Goal: Task Accomplishment & Management: Use online tool/utility

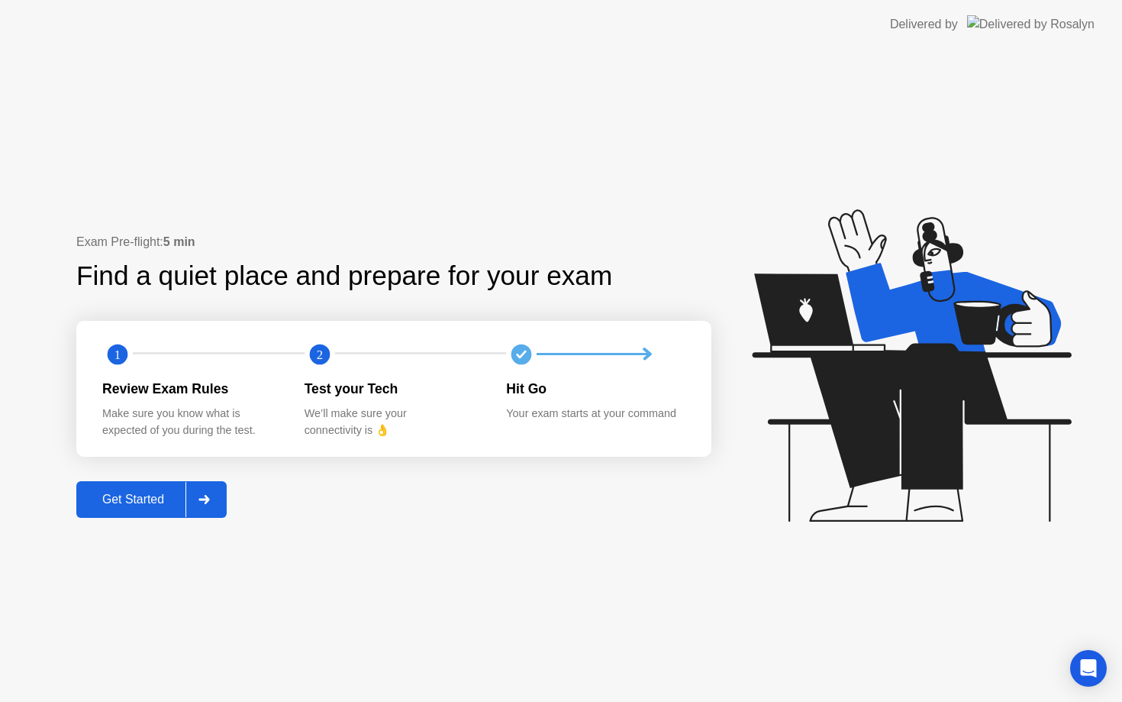
click at [131, 514] on button "Get Started" at bounding box center [151, 499] width 150 height 37
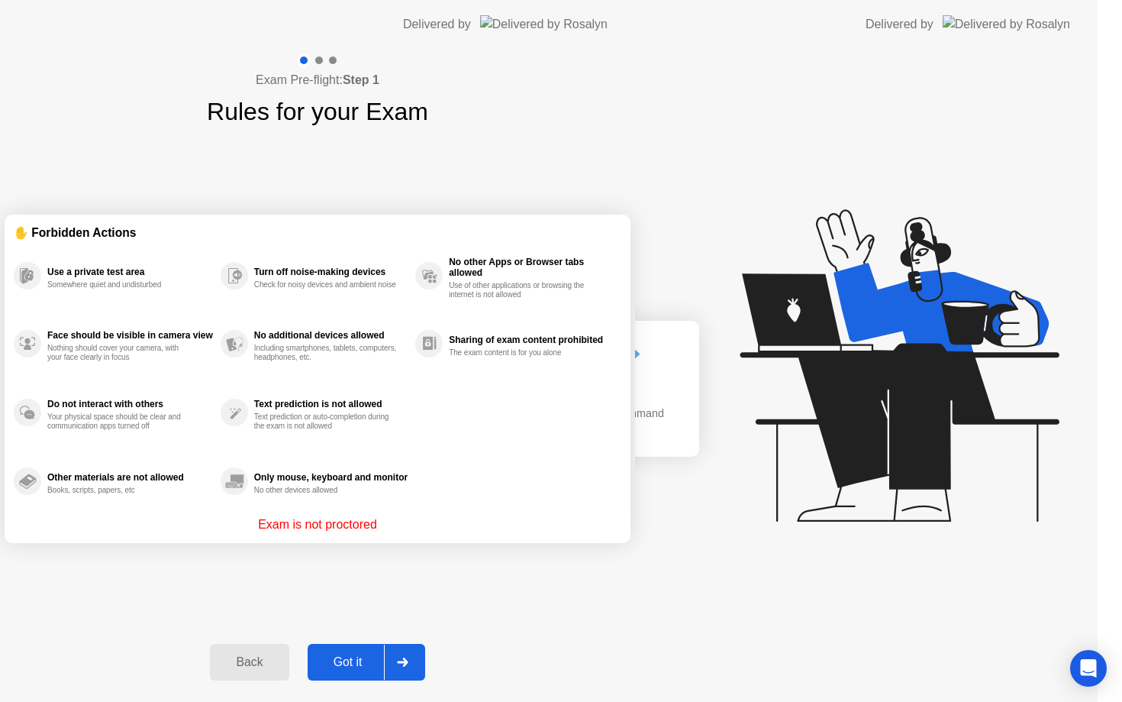
click at [134, 509] on div "Exam Pre-flight: Step 1 Rules for your Exam ✋ Forbidden Actions Use a private t…" at bounding box center [317, 375] width 635 height 653
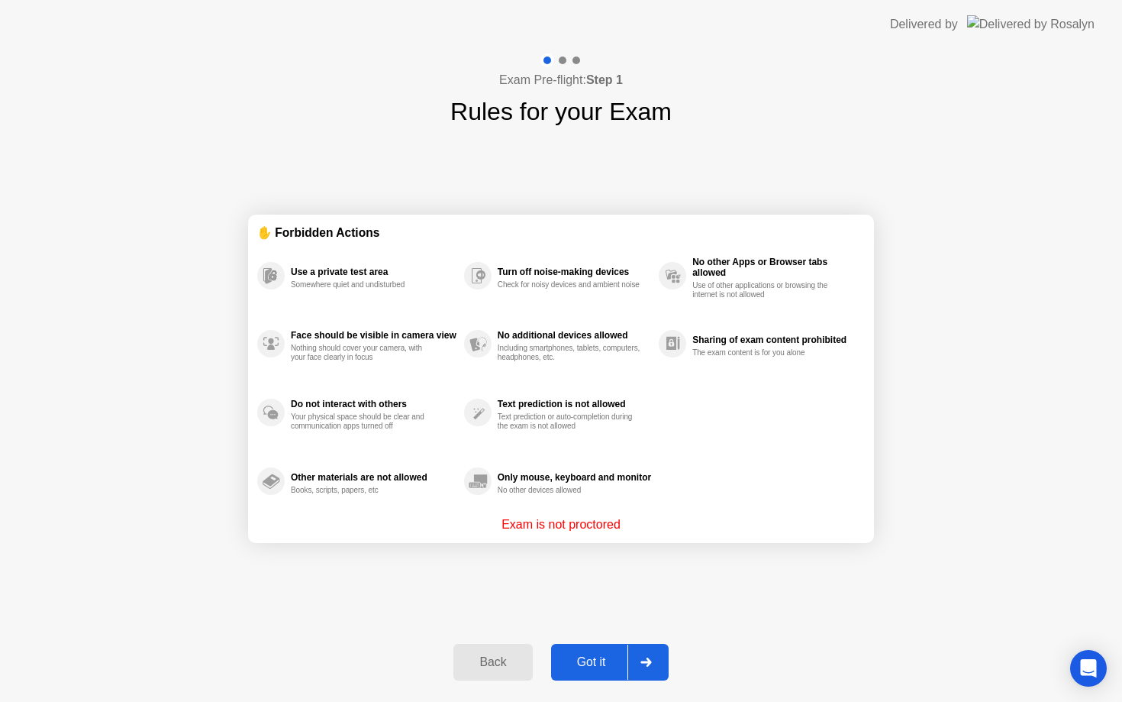
click at [606, 660] on div "Got it" at bounding box center [592, 662] width 72 height 14
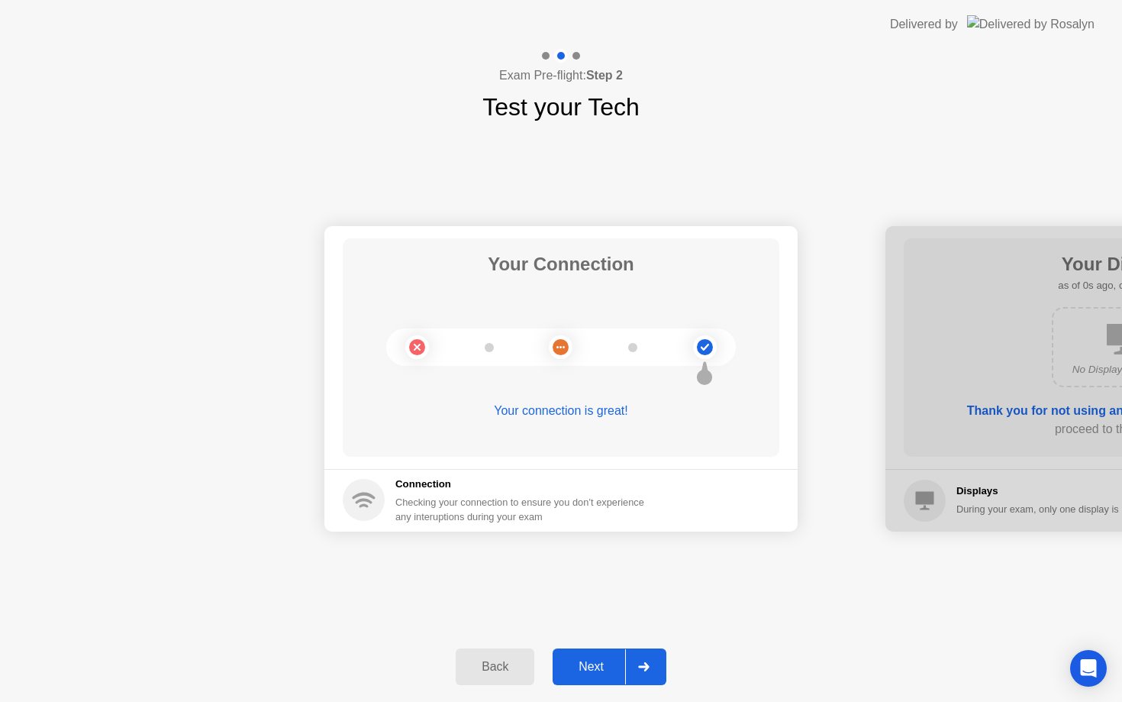
click at [596, 671] on div "Next" at bounding box center [591, 667] width 68 height 14
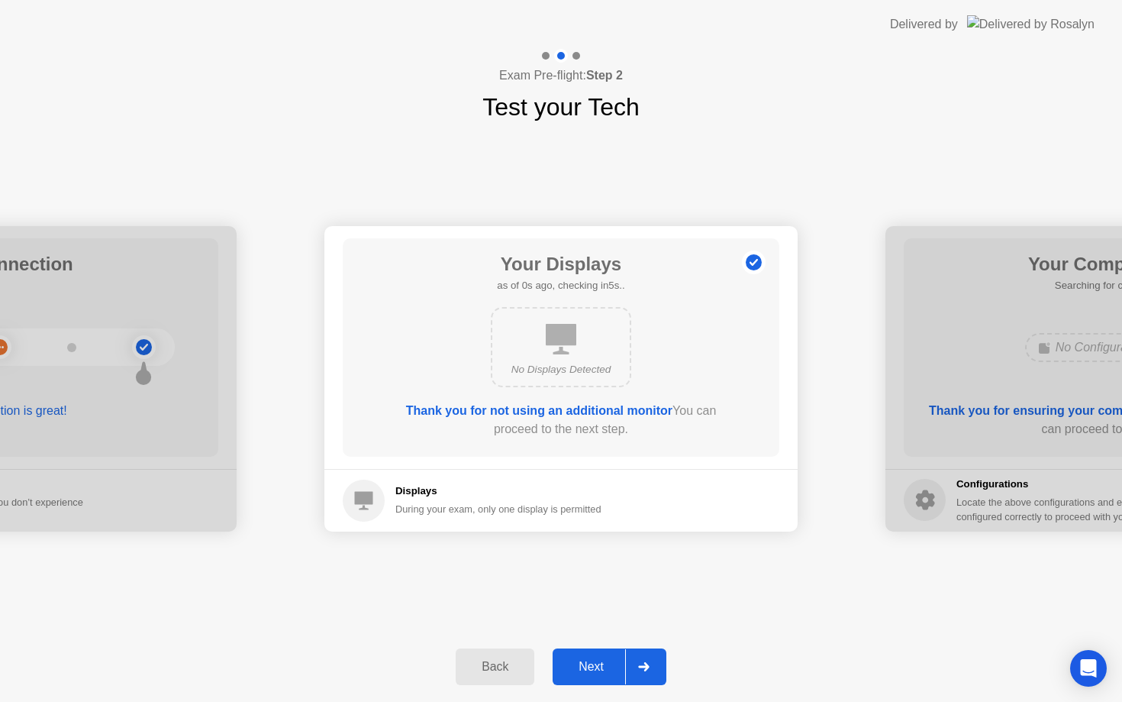
click at [596, 671] on div "Next" at bounding box center [591, 667] width 68 height 14
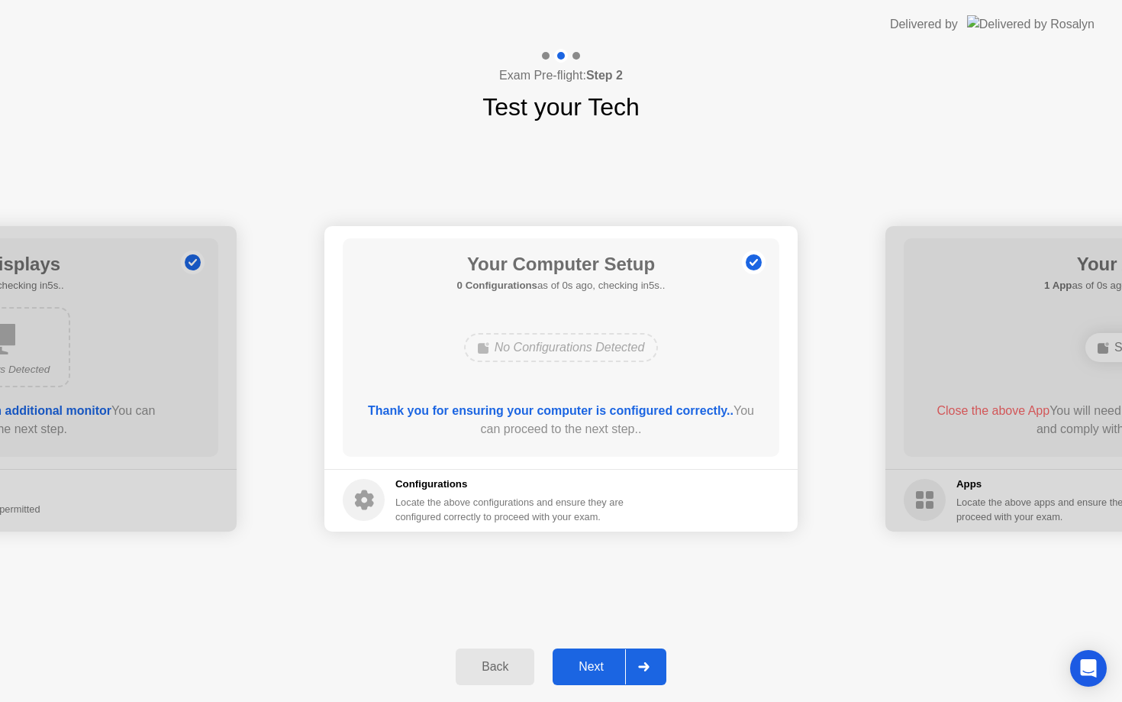
click at [596, 671] on div "Next" at bounding box center [591, 667] width 68 height 14
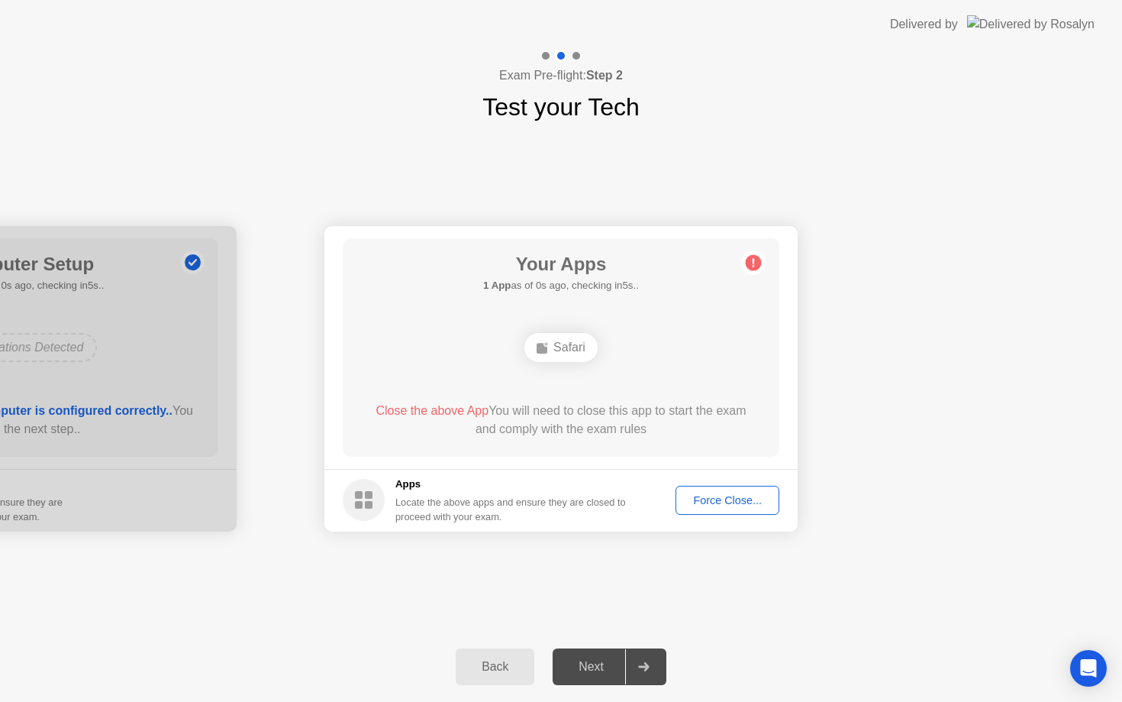
click at [596, 671] on div "Next" at bounding box center [591, 667] width 68 height 14
click at [723, 490] on button "Force Close..." at bounding box center [728, 500] width 104 height 29
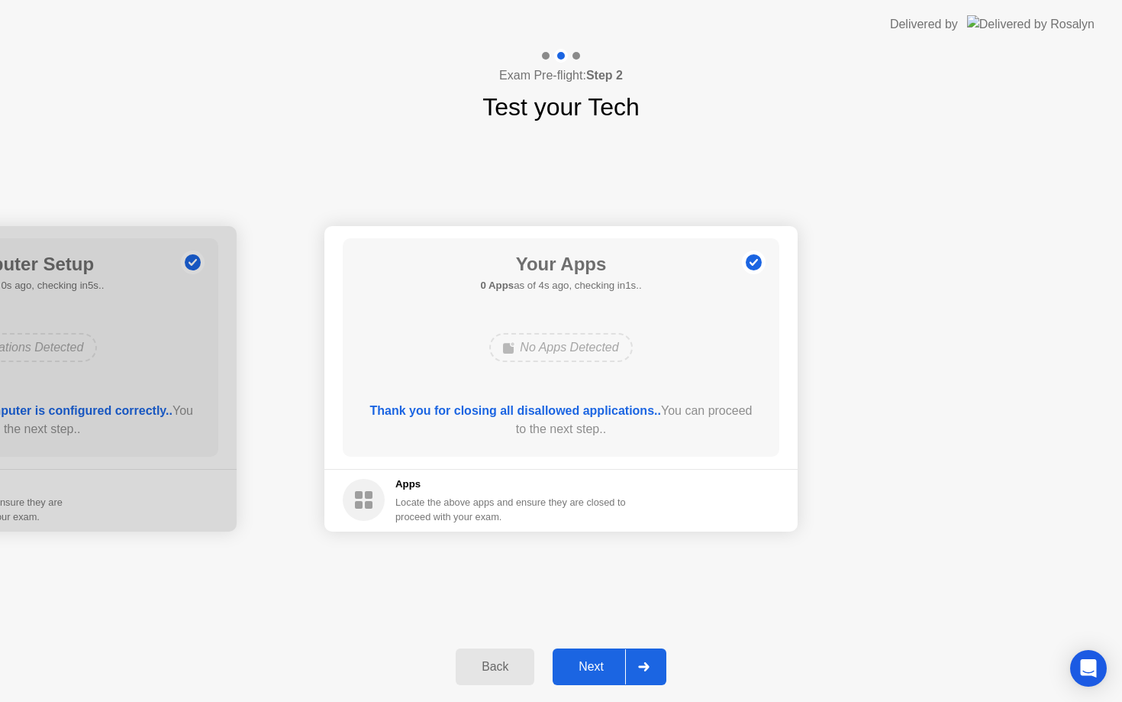
click at [603, 654] on button "Next" at bounding box center [610, 666] width 114 height 37
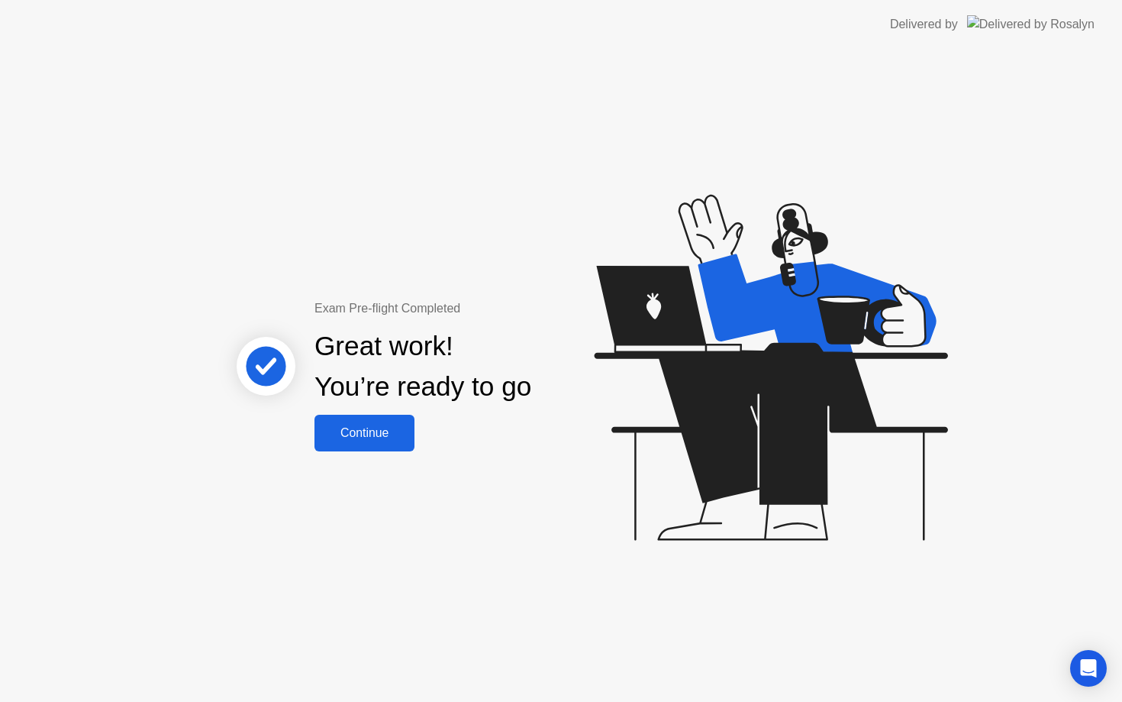
click at [406, 432] on div "Continue" at bounding box center [364, 433] width 91 height 14
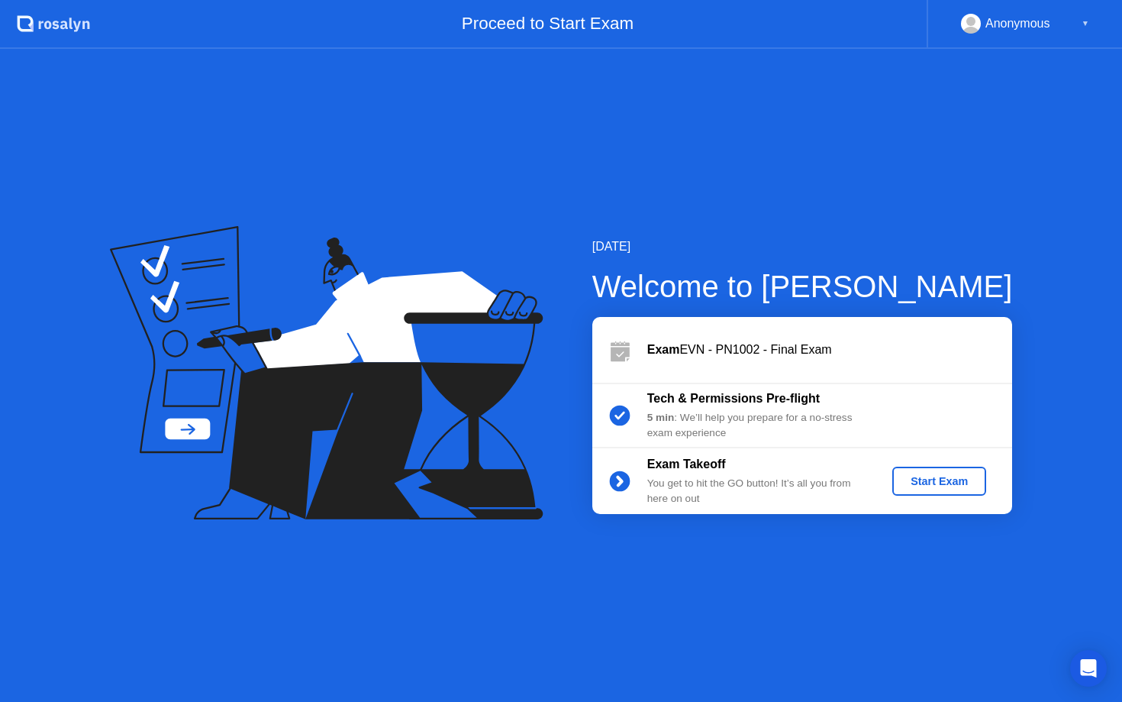
click at [975, 475] on div "Start Exam" at bounding box center [940, 481] width 82 height 12
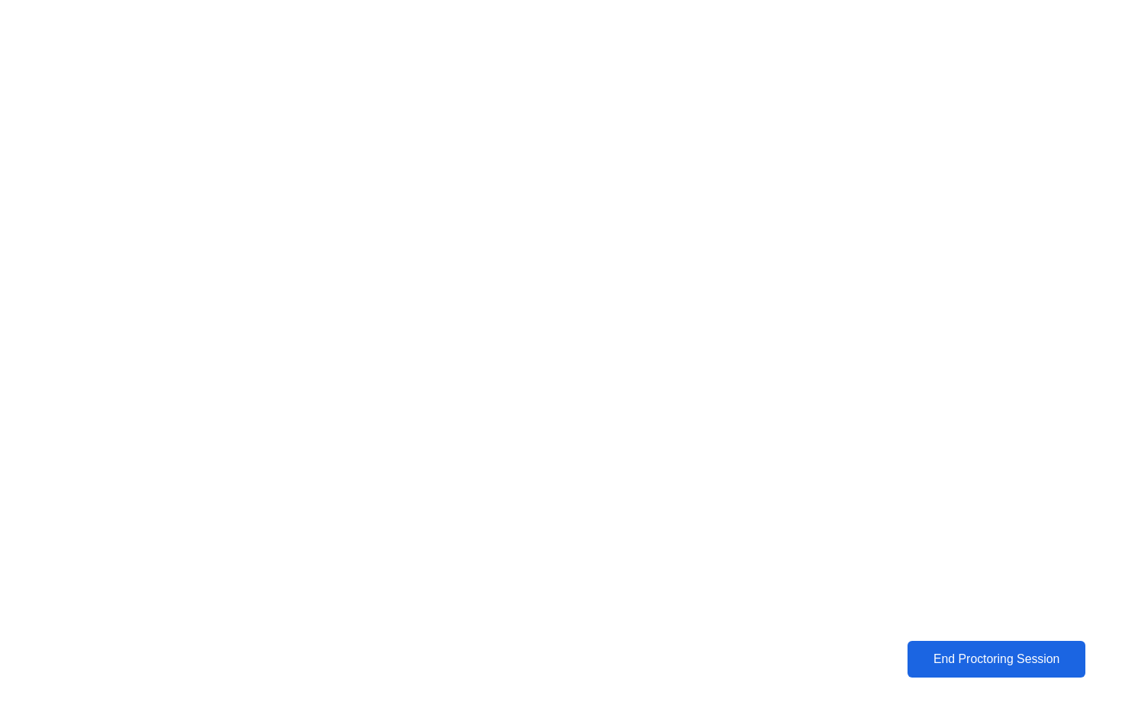
click at [947, 652] on div "End Proctoring Session" at bounding box center [996, 659] width 169 height 14
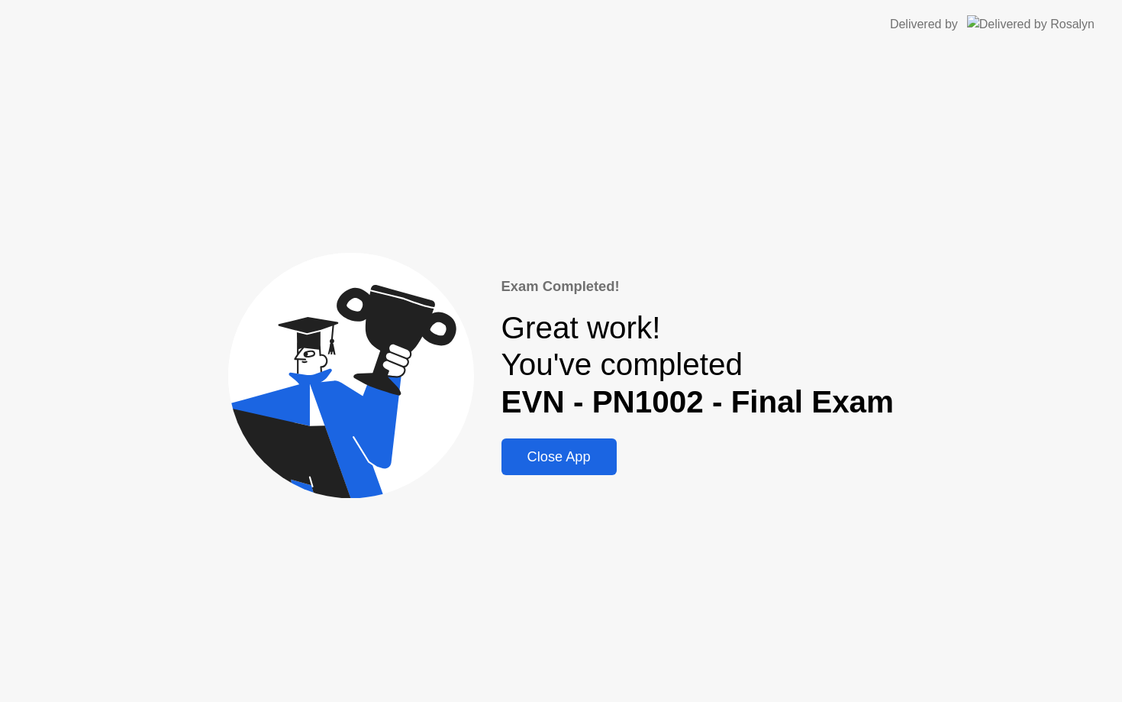
click at [602, 464] on div "Close App" at bounding box center [559, 457] width 106 height 16
